Goal: Task Accomplishment & Management: Use online tool/utility

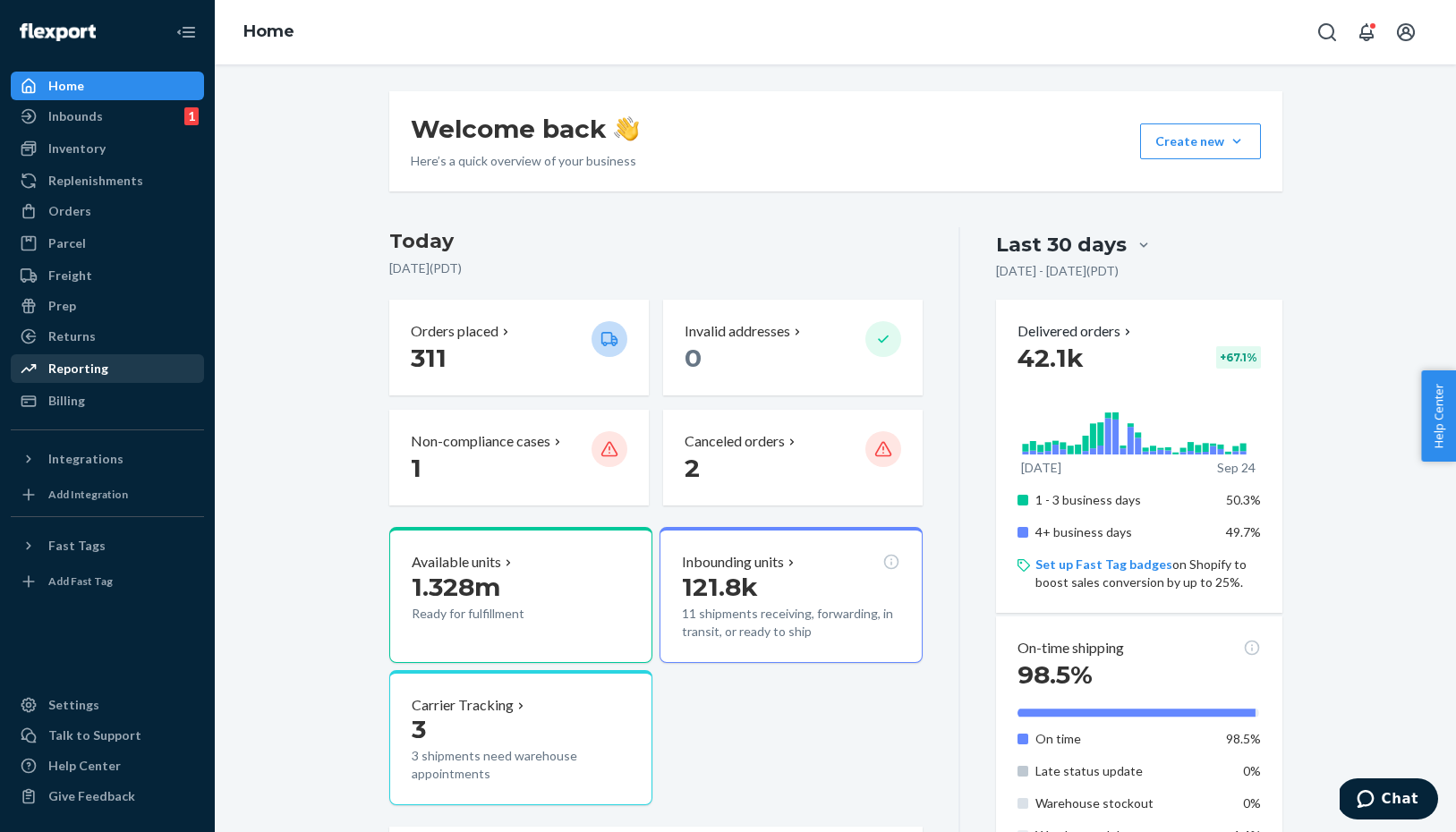
click at [77, 366] on div "Reporting" at bounding box center [79, 368] width 60 height 18
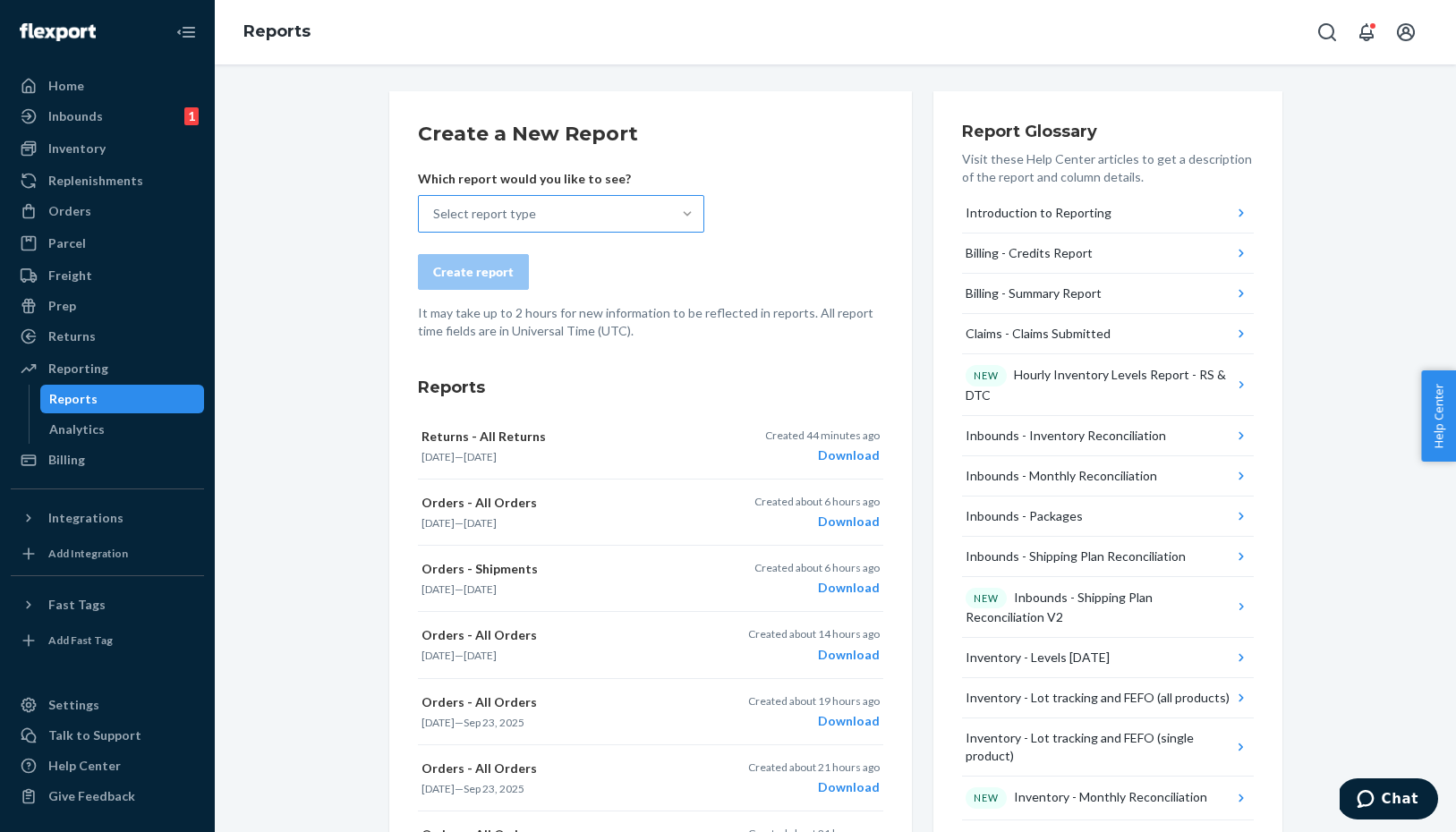
click at [672, 215] on div at bounding box center [687, 213] width 32 height 18
click at [435, 215] on input "Select report type" at bounding box center [434, 213] width 2 height 18
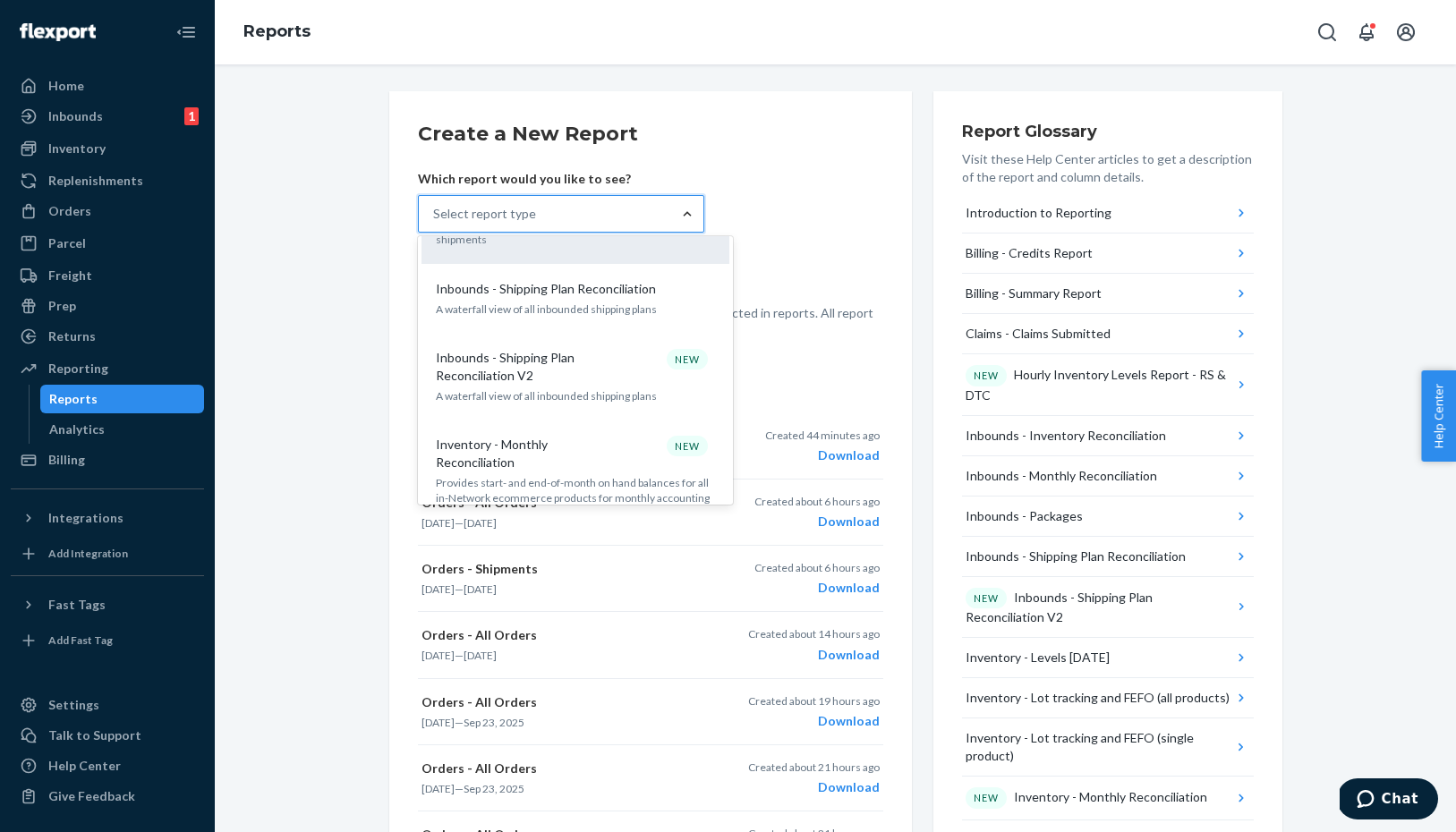
scroll to position [541, 0]
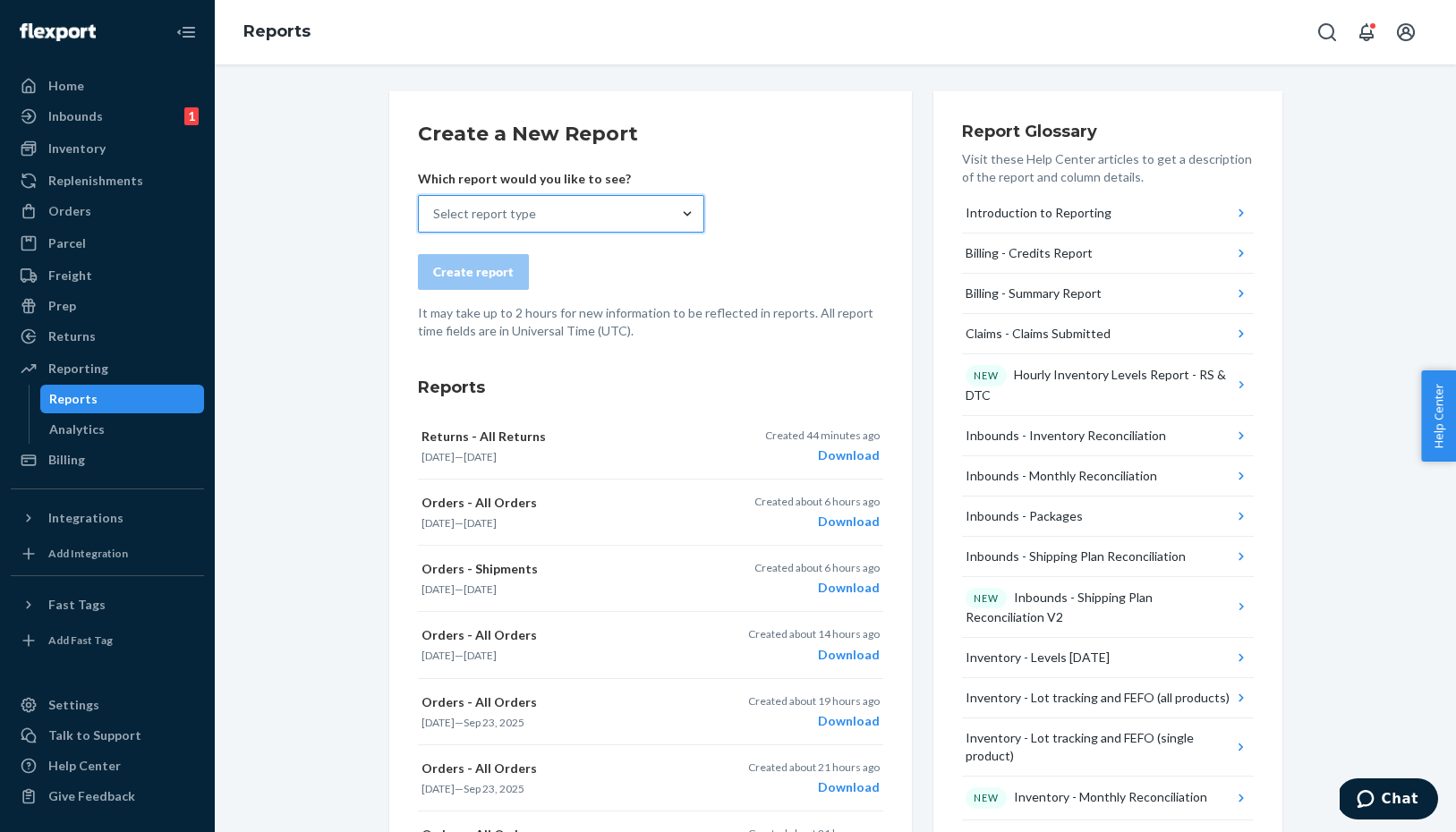
click at [473, 218] on div "Select report type" at bounding box center [484, 213] width 103 height 18
click at [435, 218] on input "0 results available. Select is focused ,type to refine list, press Down to open…" at bounding box center [434, 213] width 2 height 18
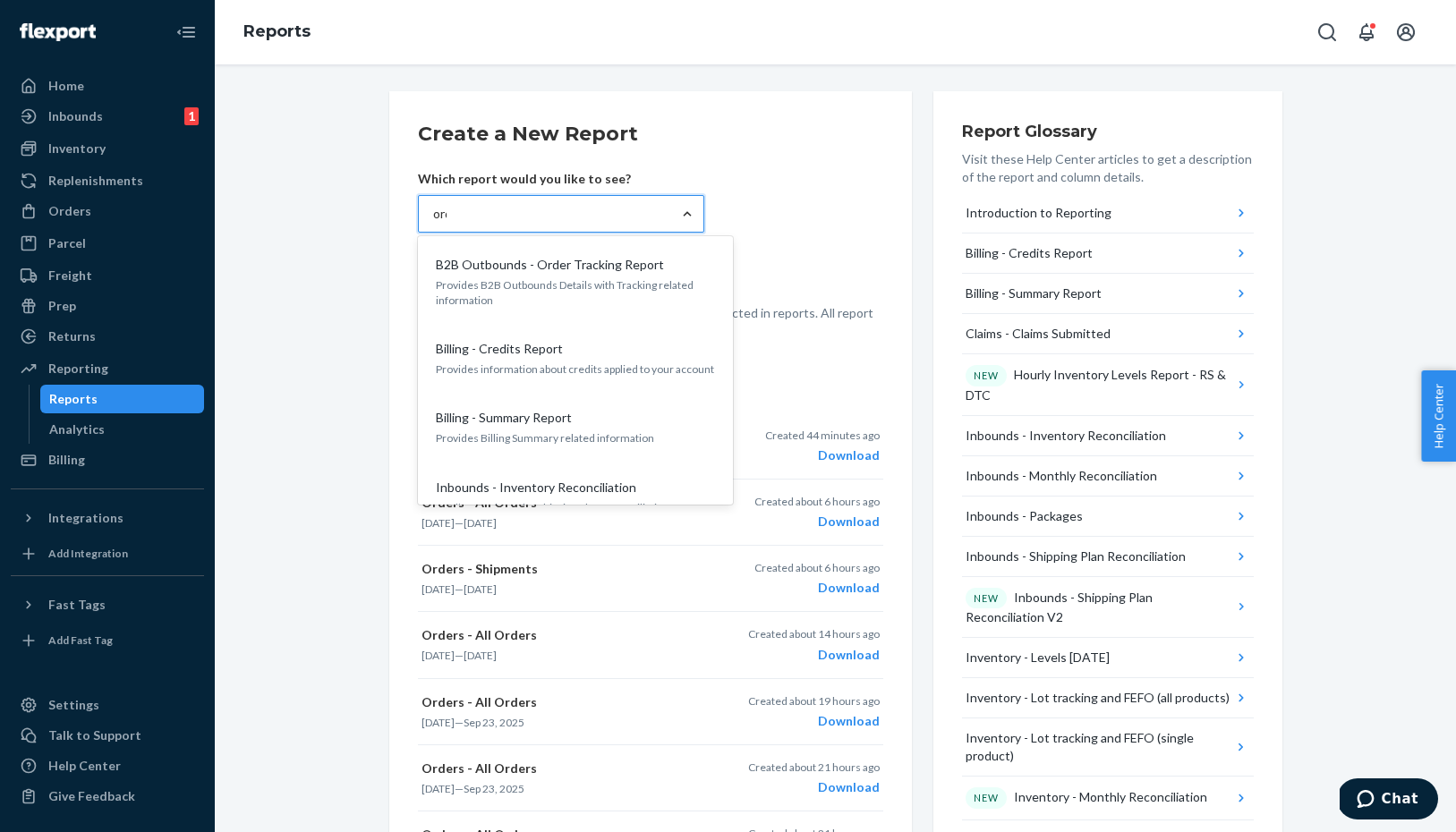
type input "order"
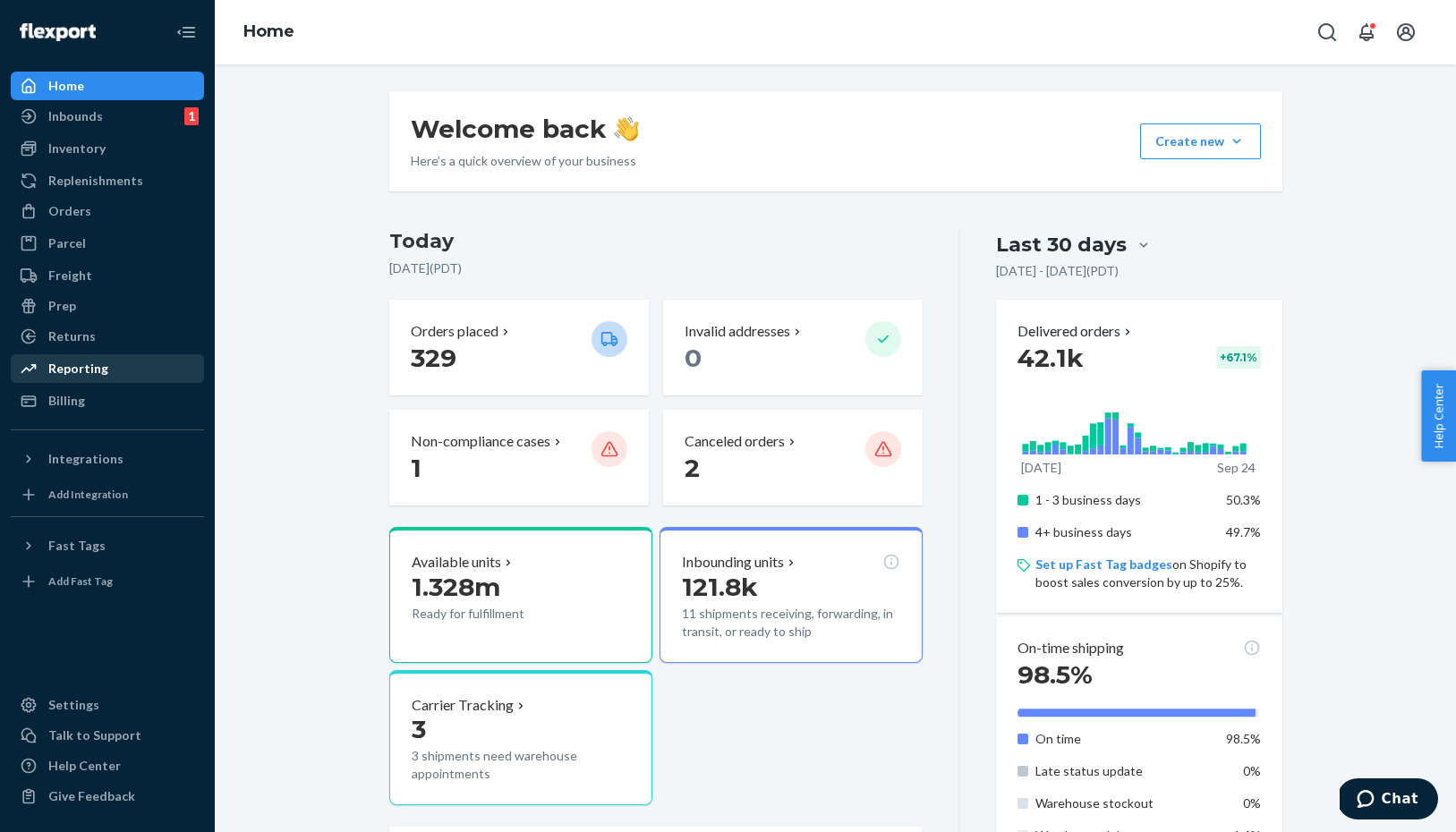
click at [88, 364] on div "Reporting" at bounding box center [79, 368] width 60 height 18
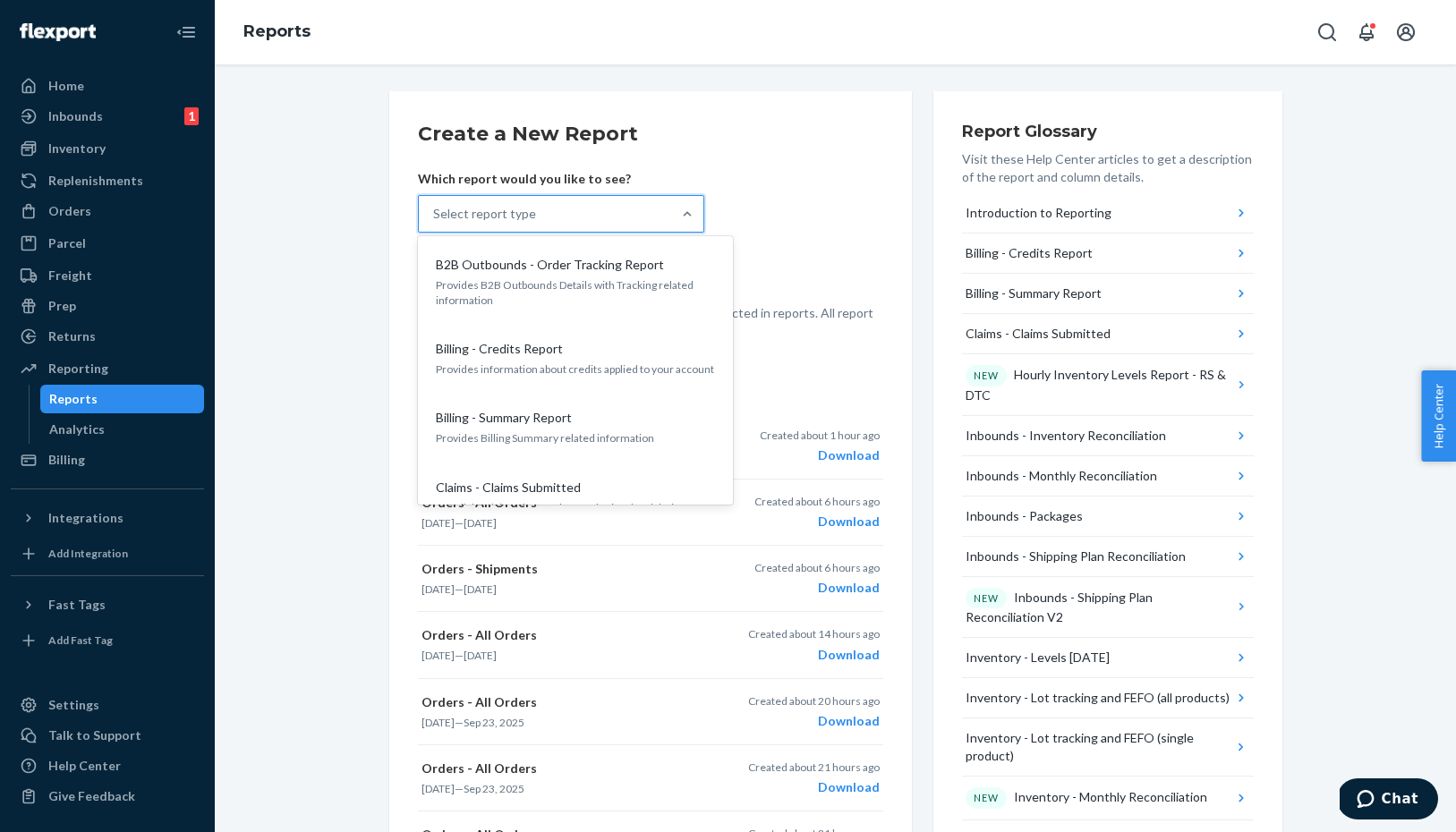
click at [496, 221] on div "Select report type" at bounding box center [484, 213] width 103 height 18
click at [435, 221] on input "option B2B Outbounds - Order Tracking Report focused, 1 of 33. 33 results avail…" at bounding box center [434, 213] width 2 height 18
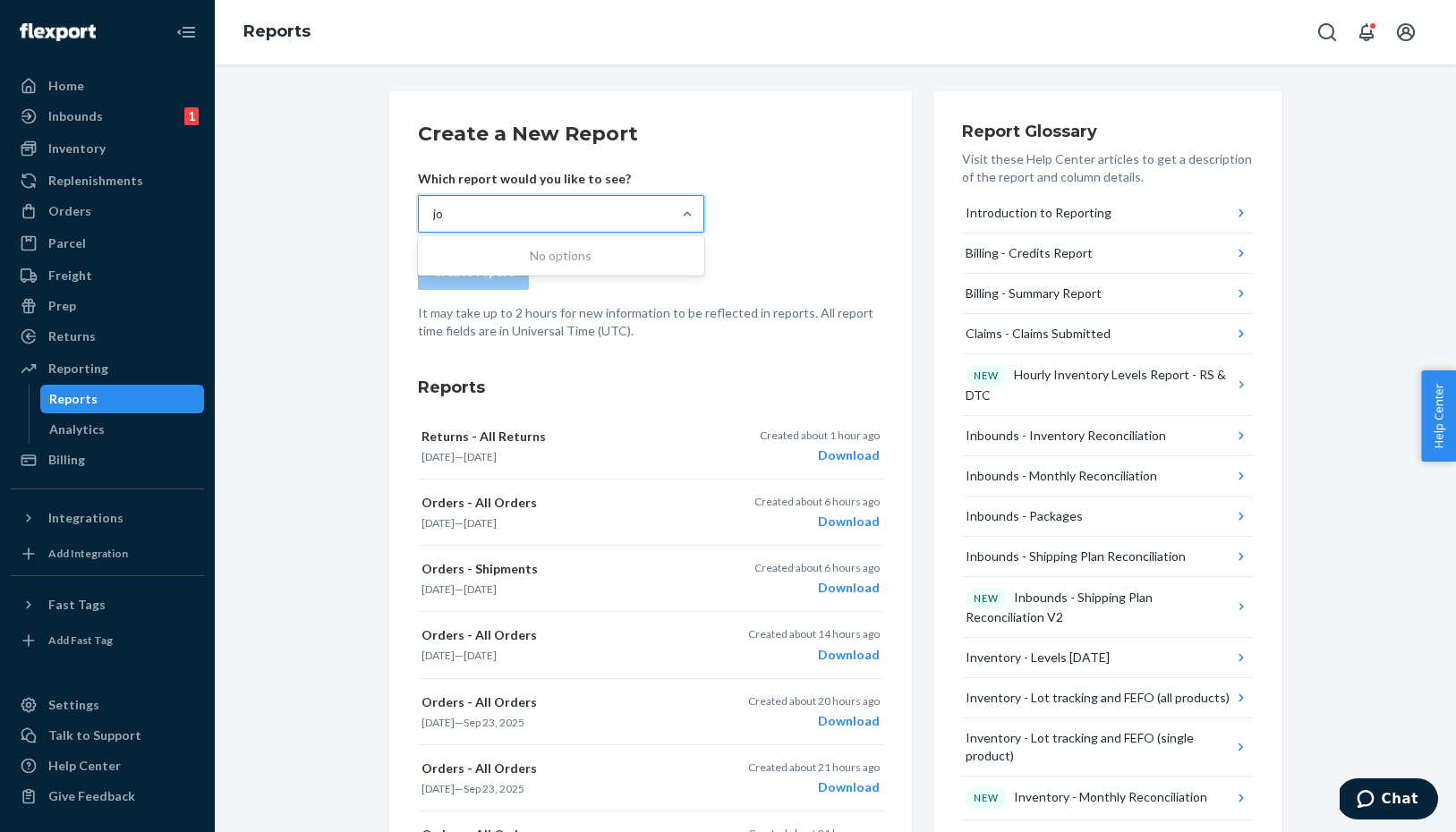
type input "j"
type input "orders - all o"
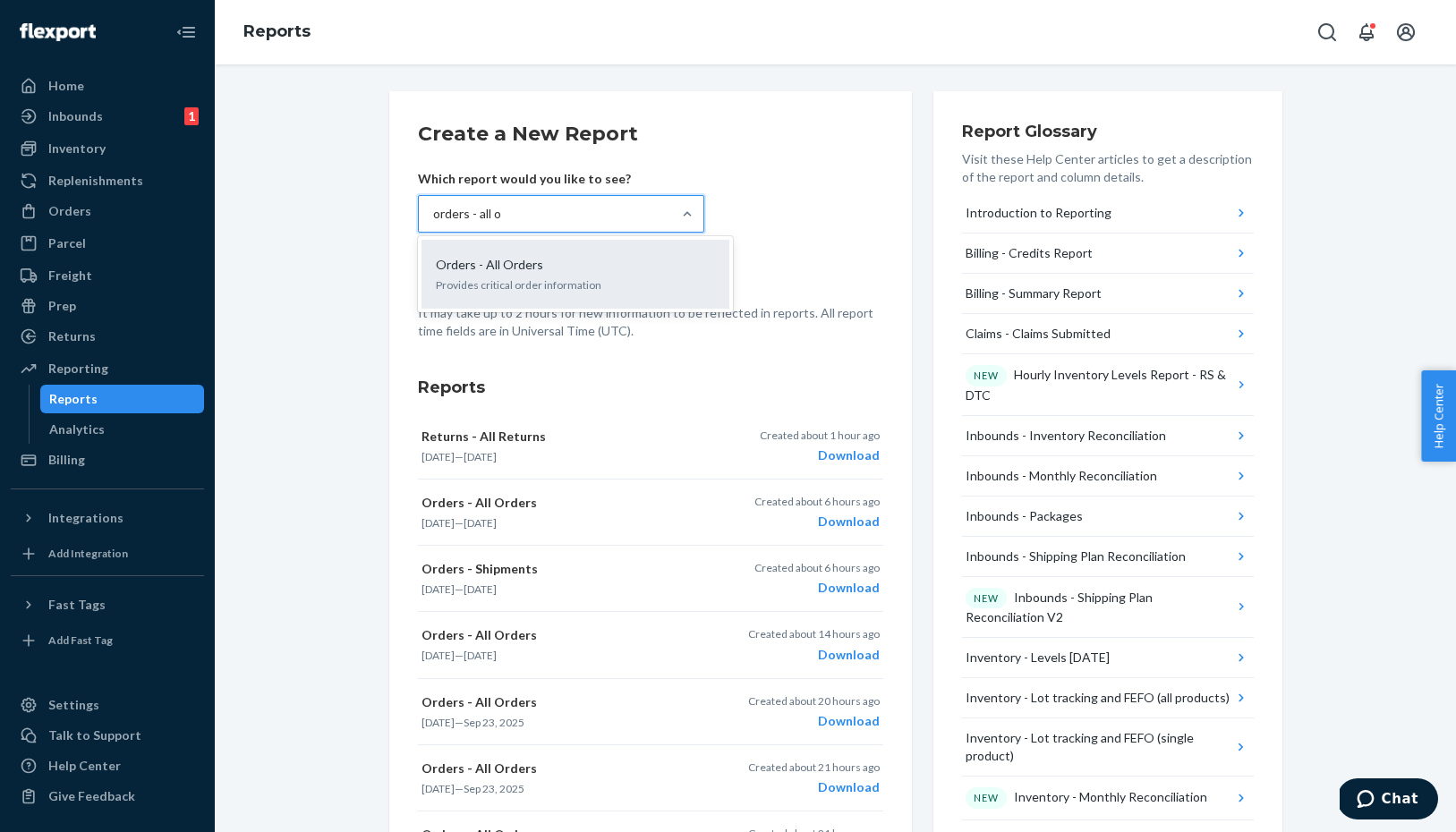
click at [509, 271] on p "Orders - All Orders" at bounding box center [489, 265] width 107 height 18
click at [502, 223] on input "orders - all o" at bounding box center [467, 213] width 69 height 18
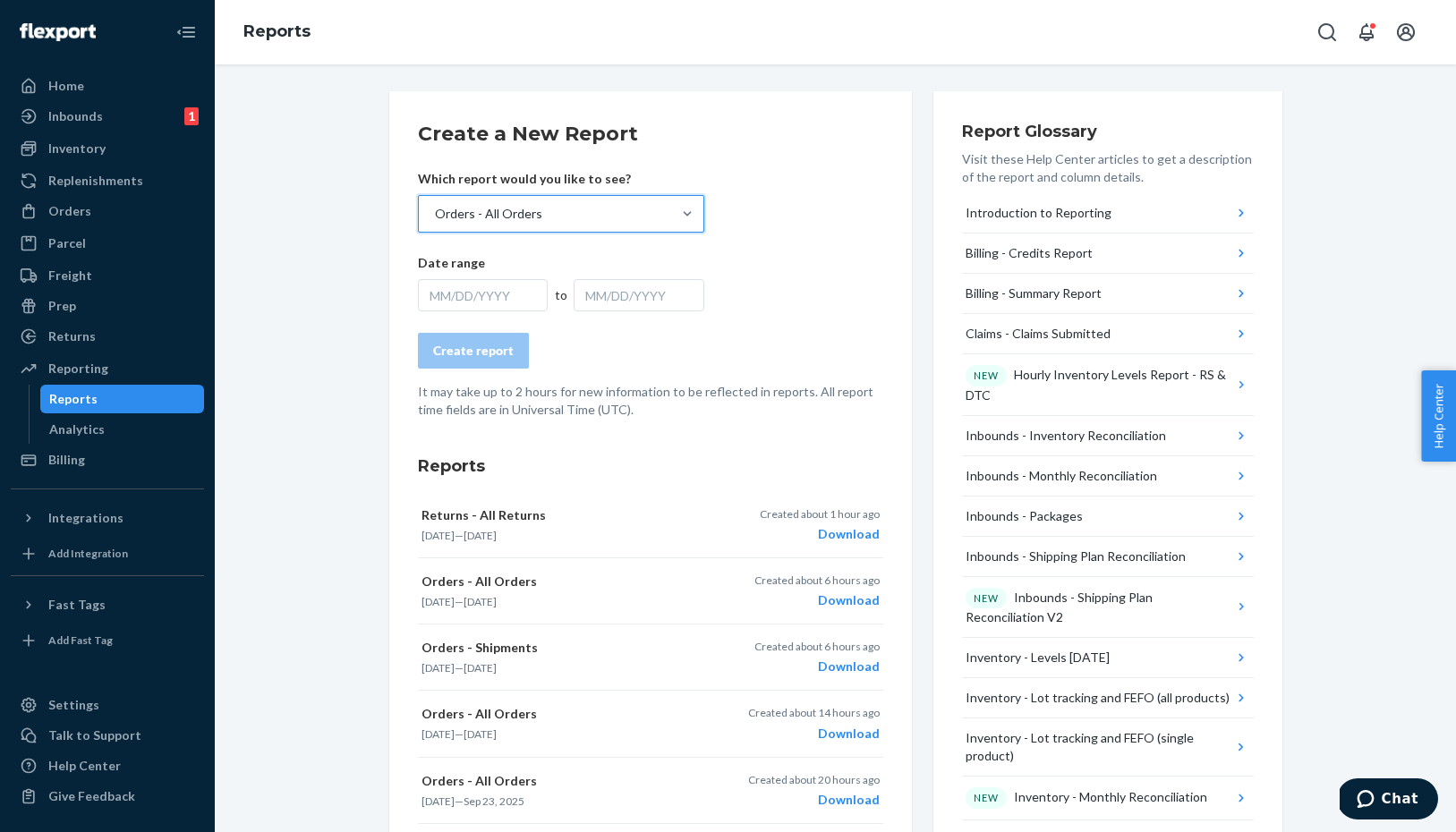
click at [453, 295] on div "MM/DD/YYYY" at bounding box center [483, 294] width 131 height 32
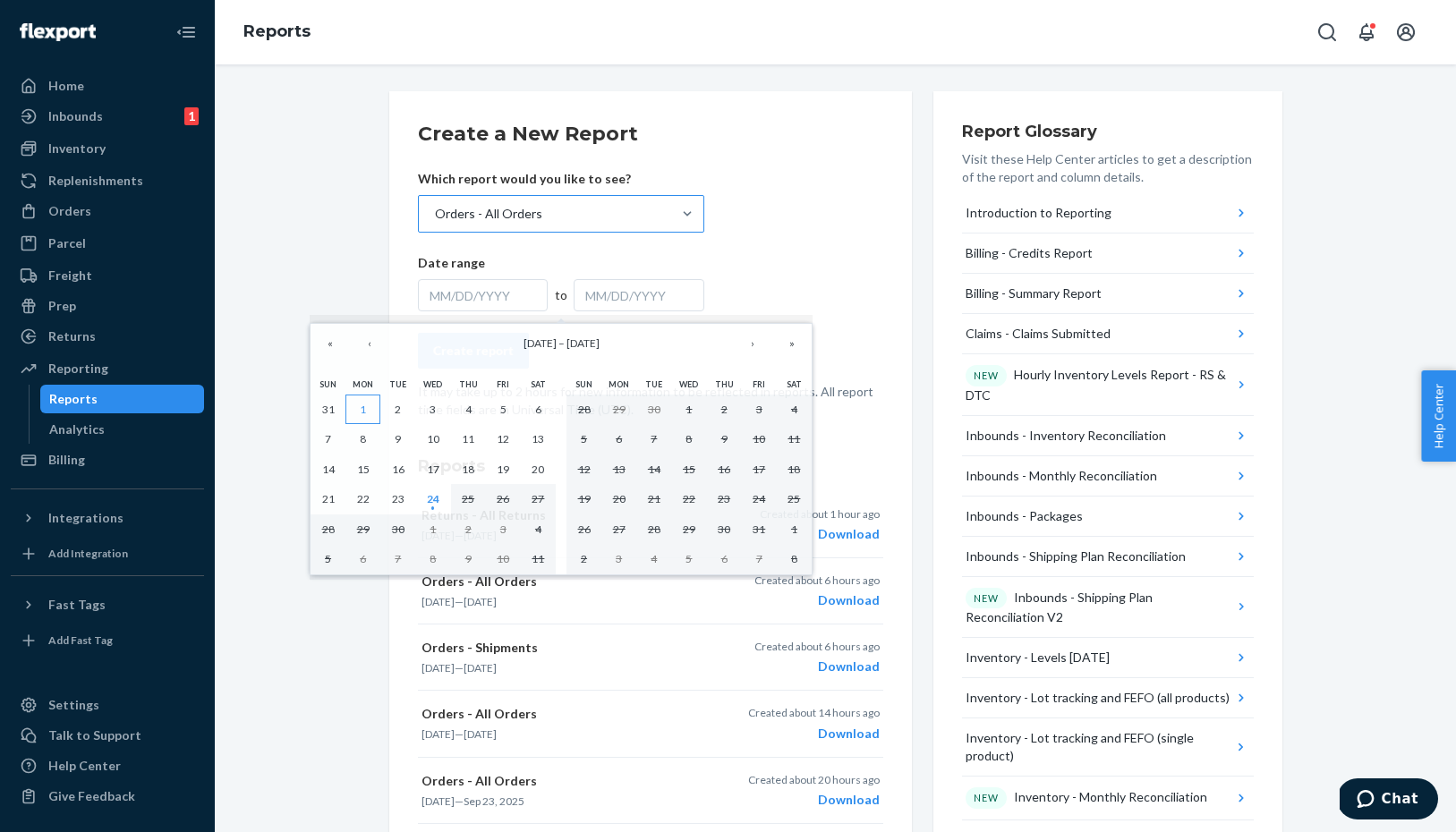
click at [356, 408] on button "1" at bounding box center [363, 409] width 35 height 30
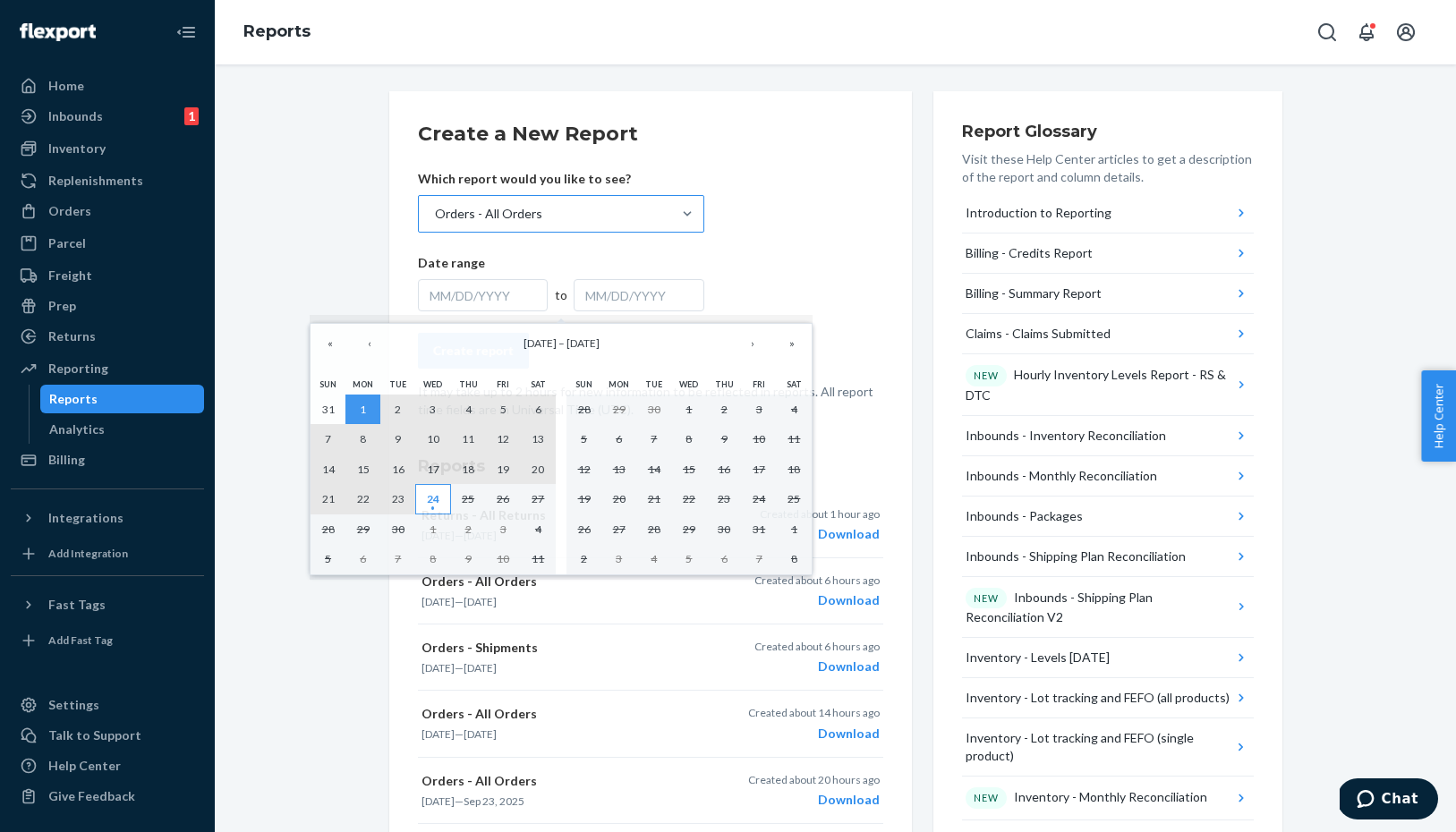
click at [427, 504] on abbr "24" at bounding box center [433, 499] width 13 height 14
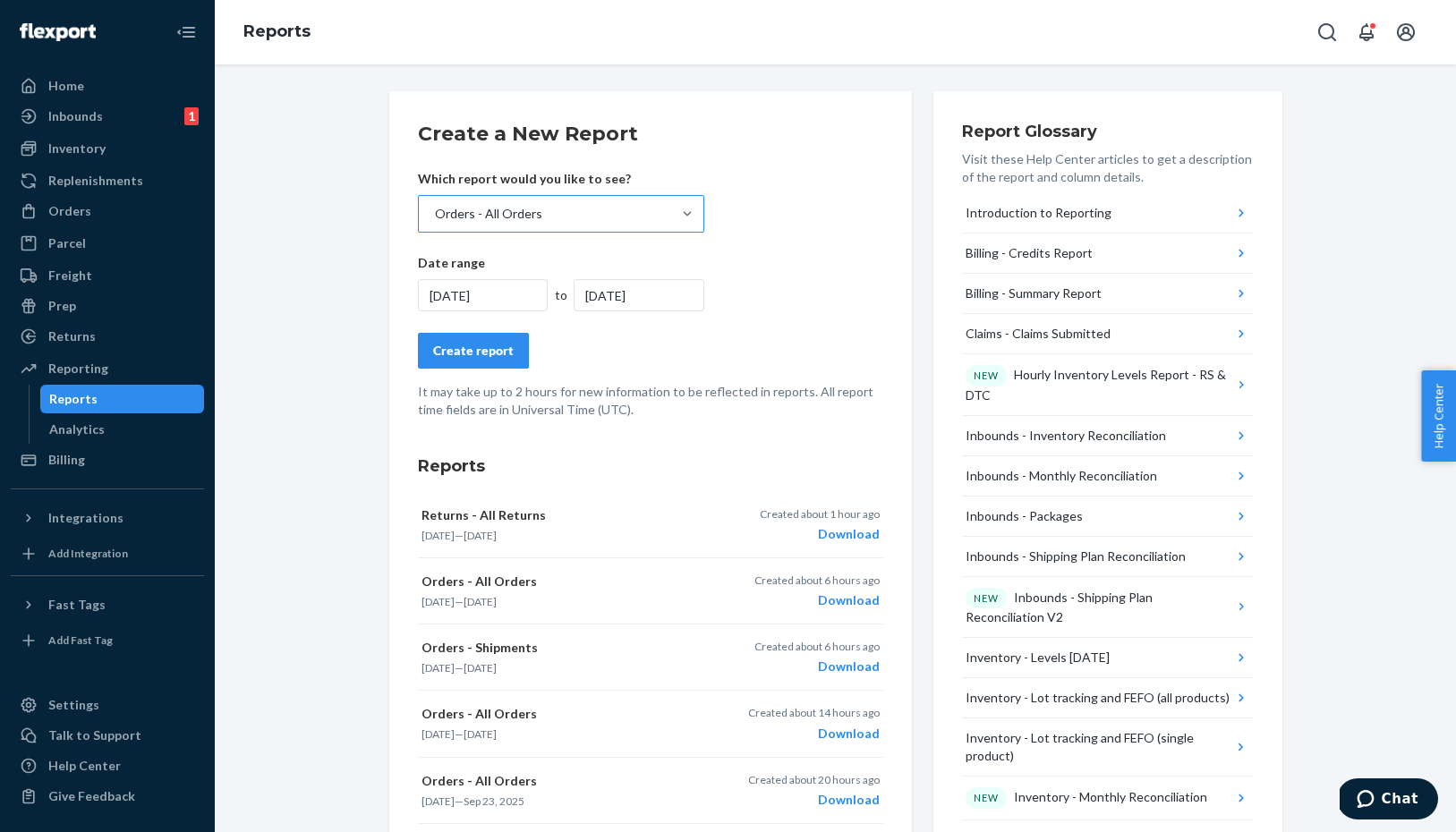
click at [483, 349] on div "Create report" at bounding box center [473, 351] width 81 height 18
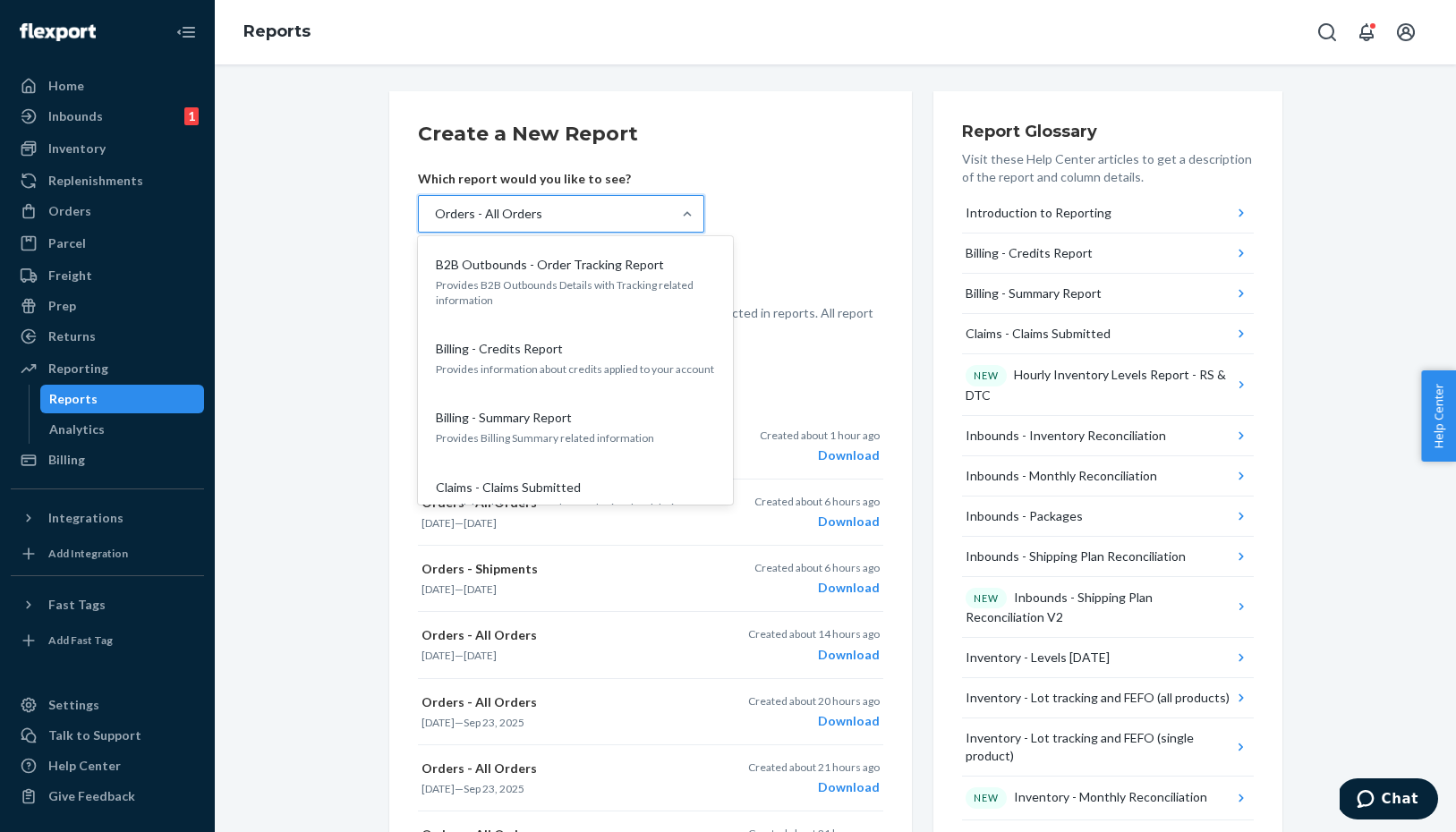
click at [670, 220] on div "Orders - All Orders" at bounding box center [545, 213] width 252 height 36
click at [435, 220] on input "option Orders - All Orders, selected. option B2B Outbounds - Order Tracking Rep…" at bounding box center [434, 213] width 2 height 18
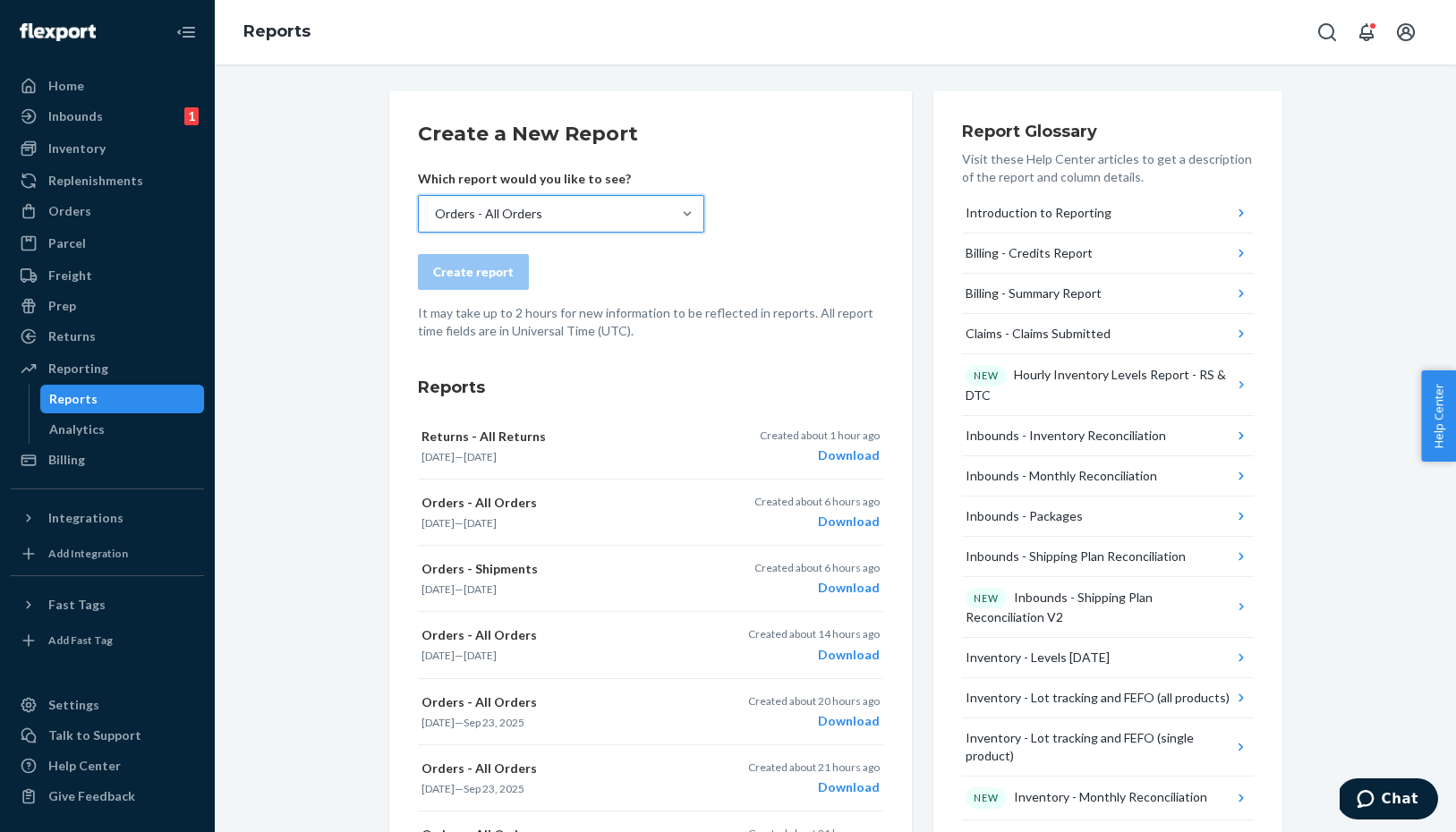
click at [593, 208] on div "Orders - All Orders" at bounding box center [545, 213] width 252 height 36
click at [435, 208] on input "option Orders - All Orders, selected. 0 results available. Select is focused ,t…" at bounding box center [434, 213] width 2 height 18
click at [768, 182] on form "Create a New Report Which report would you like to see? option Orders - All Ord…" at bounding box center [650, 230] width 465 height 220
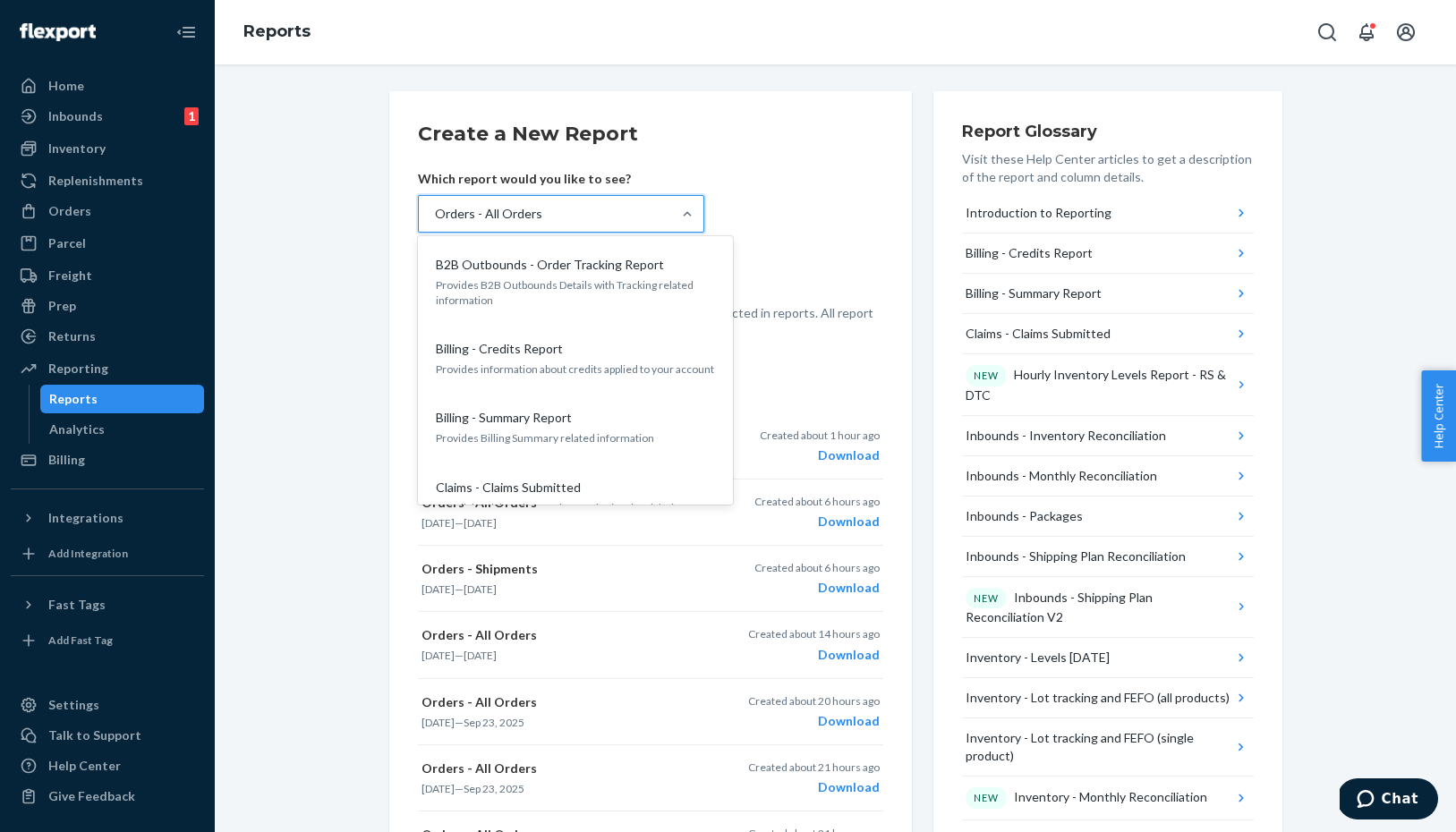
click at [562, 213] on div "Orders - All Orders" at bounding box center [545, 213] width 252 height 36
click at [435, 213] on input "option Orders - All Orders, selected. option B2B Outbounds - Order Tracking Rep…" at bounding box center [434, 213] width 2 height 18
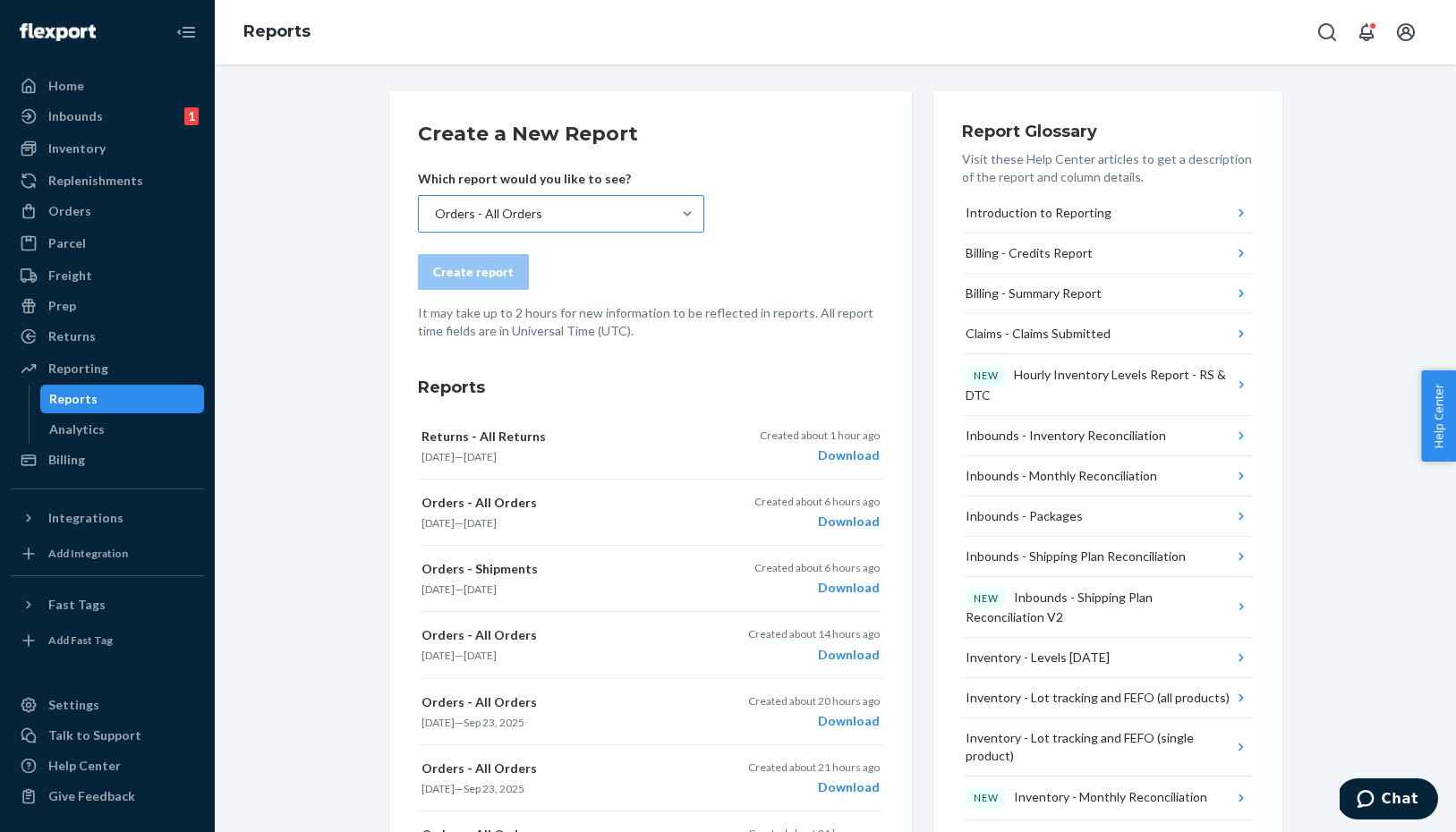
click at [545, 201] on div "Orders - All Orders" at bounding box center [545, 213] width 252 height 36
click at [435, 205] on input "Orders - All Orders" at bounding box center [434, 213] width 2 height 18
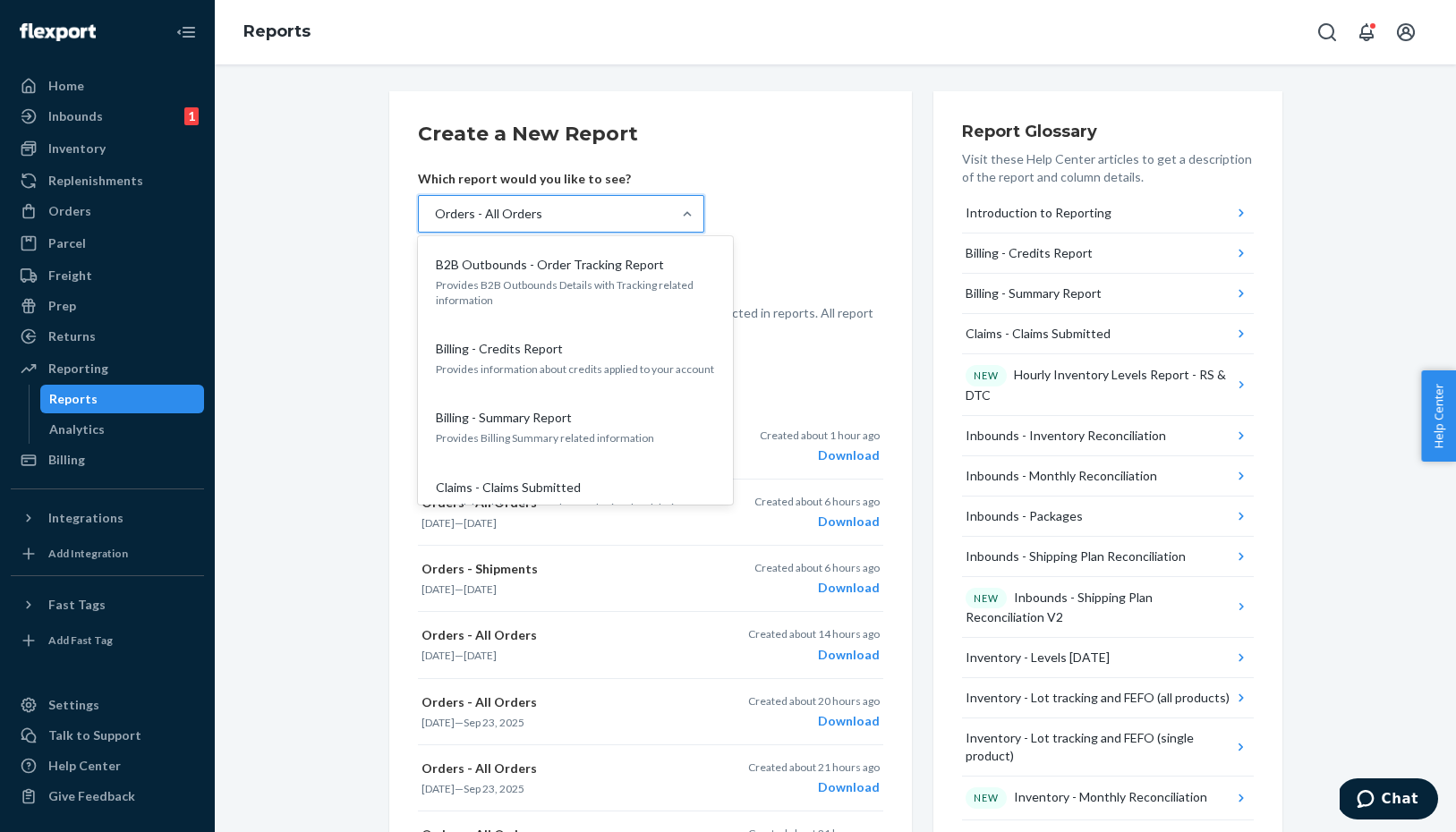
click at [553, 198] on div "Orders - All Orders" at bounding box center [545, 213] width 252 height 36
click at [435, 205] on input "option Orders - All Orders, selected. option B2B Outbounds - Order Tracking Rep…" at bounding box center [434, 213] width 2 height 18
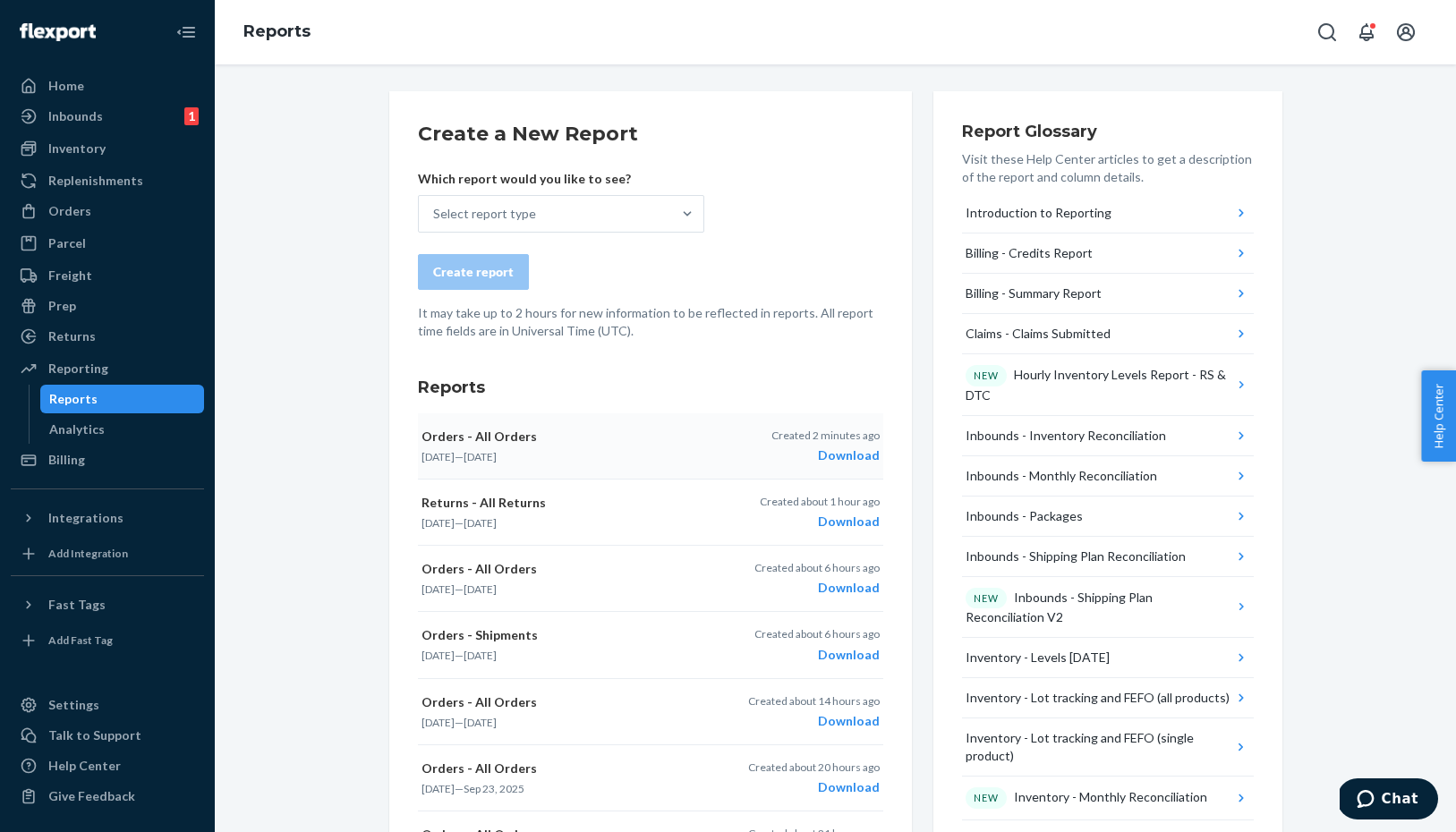
click at [847, 459] on div "Download" at bounding box center [824, 455] width 108 height 18
